Goal: Task Accomplishment & Management: Understand process/instructions

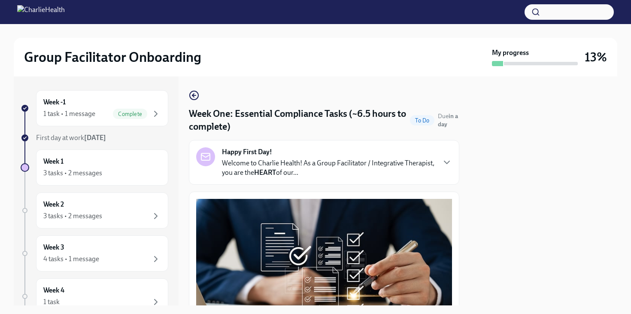
scroll to position [1359, 0]
click at [94, 212] on div "3 tasks • 2 messages" at bounding box center [72, 215] width 59 height 9
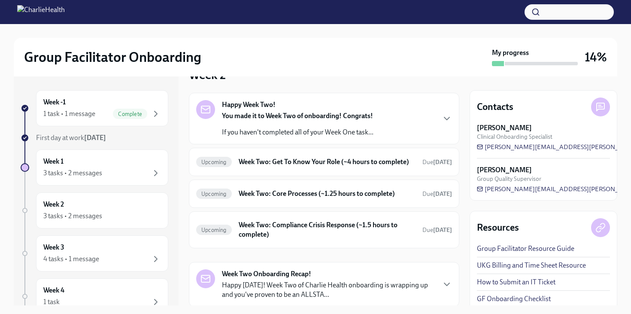
scroll to position [52, 0]
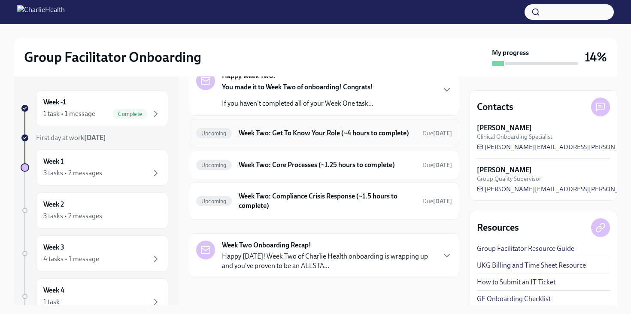
click at [279, 140] on div "Upcoming Week Two: Get To Know Your Role (~4 hours to complete) Due [DATE]" at bounding box center [324, 133] width 256 height 14
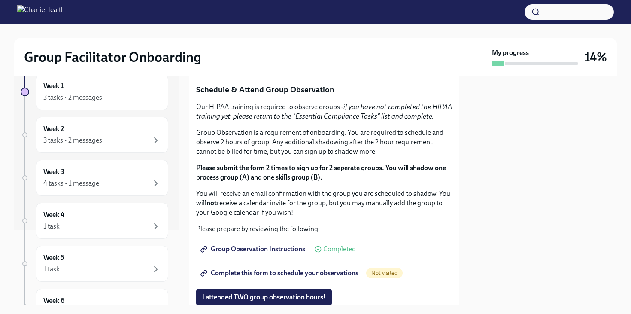
scroll to position [455, 0]
